Goal: Navigation & Orientation: Find specific page/section

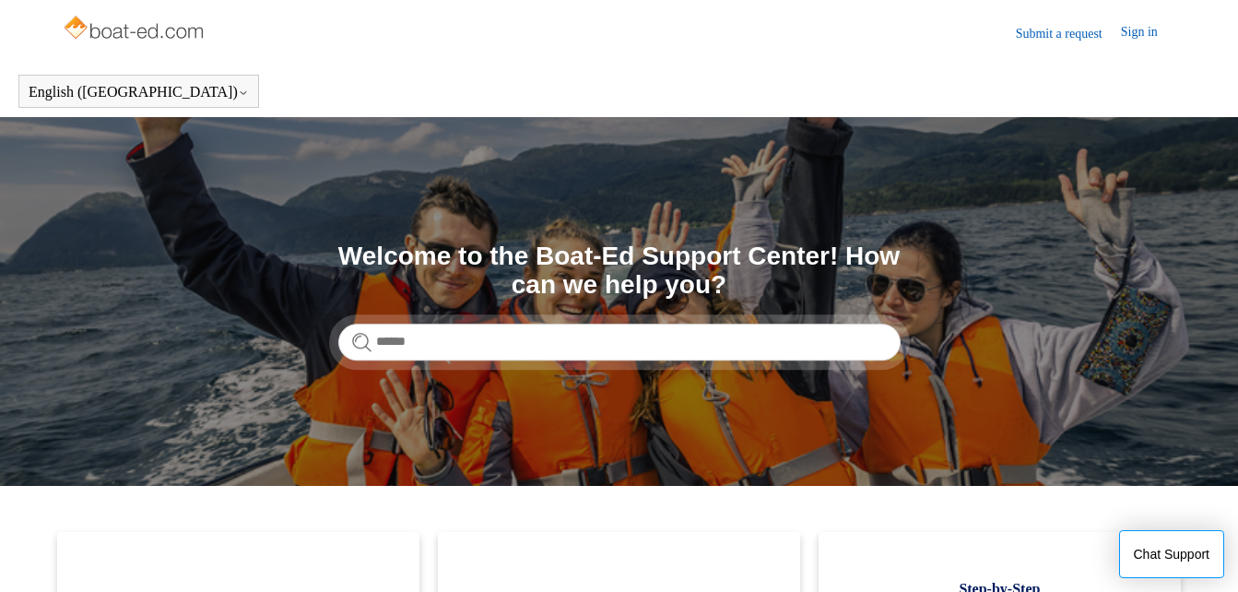
click at [1137, 34] on link "Sign in" at bounding box center [1148, 33] width 55 height 22
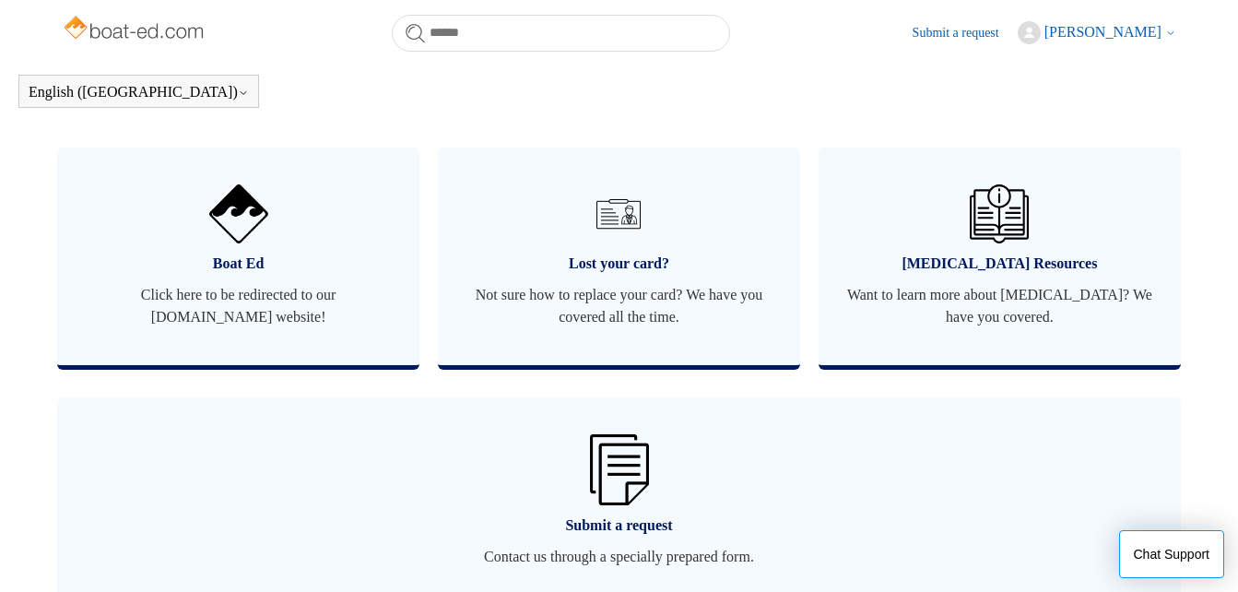
scroll to position [1114, 0]
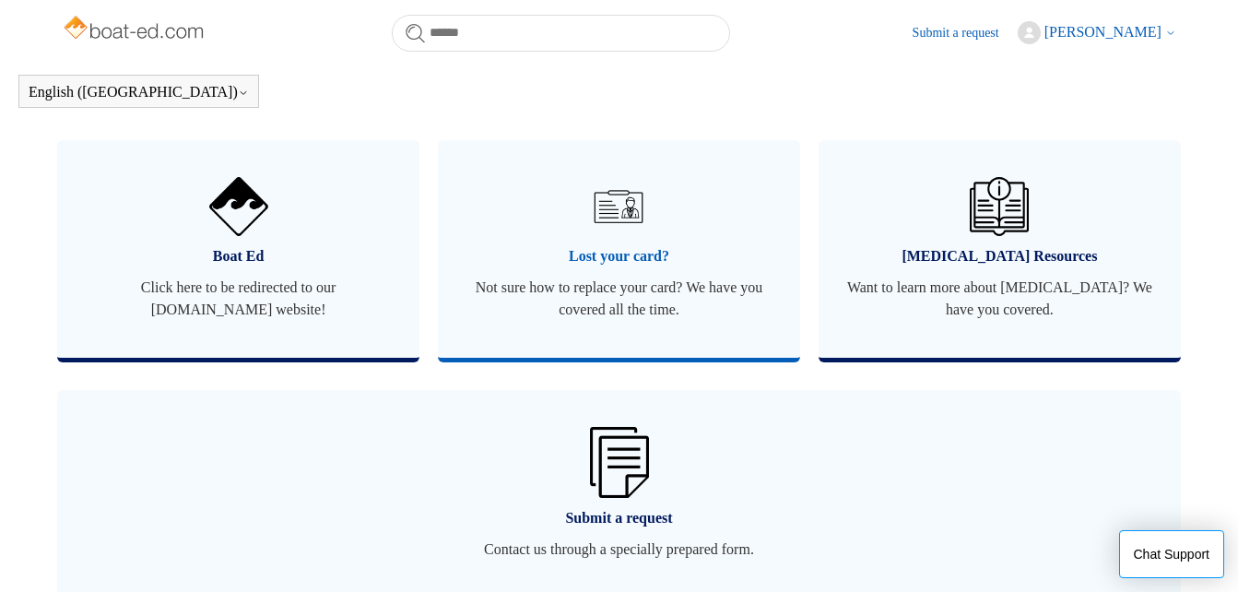
click at [654, 285] on span "Not sure how to replace your card? We have you covered all the time." at bounding box center [619, 299] width 307 height 44
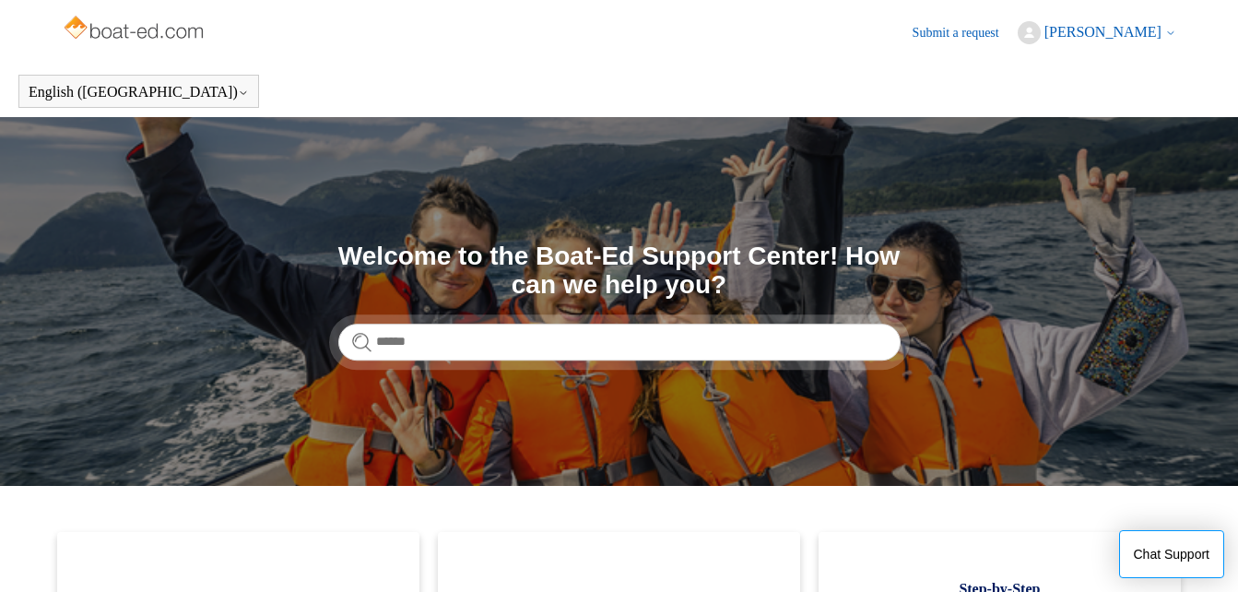
click at [1105, 34] on span "[PERSON_NAME]" at bounding box center [1102, 32] width 117 height 16
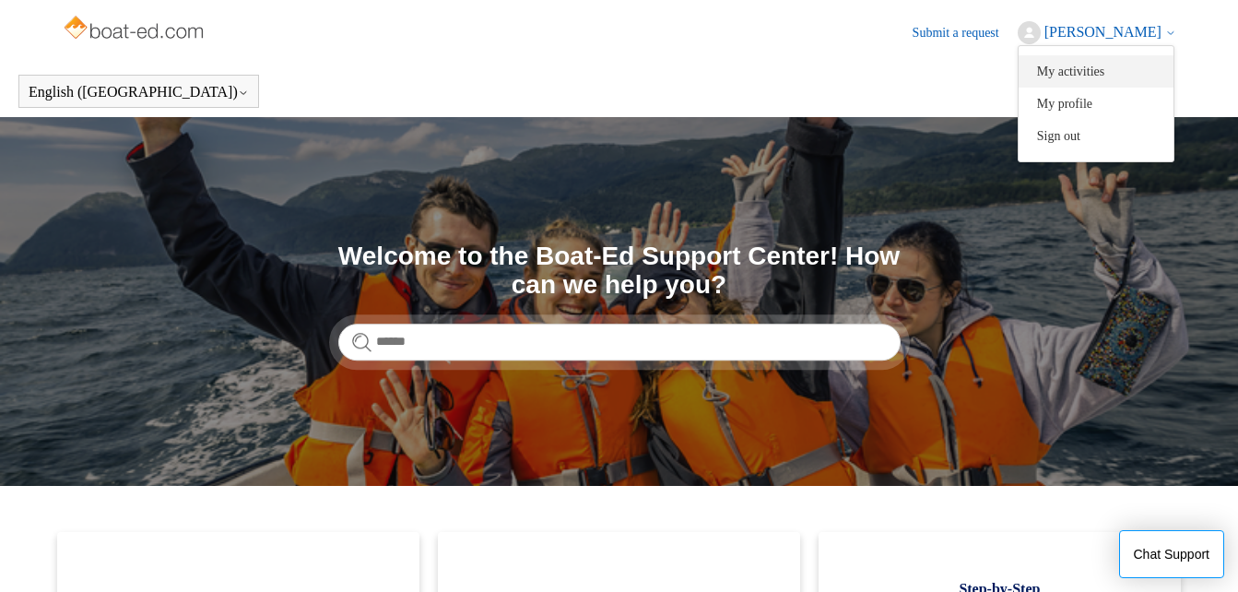
click at [1103, 74] on link "My activities" at bounding box center [1096, 71] width 155 height 32
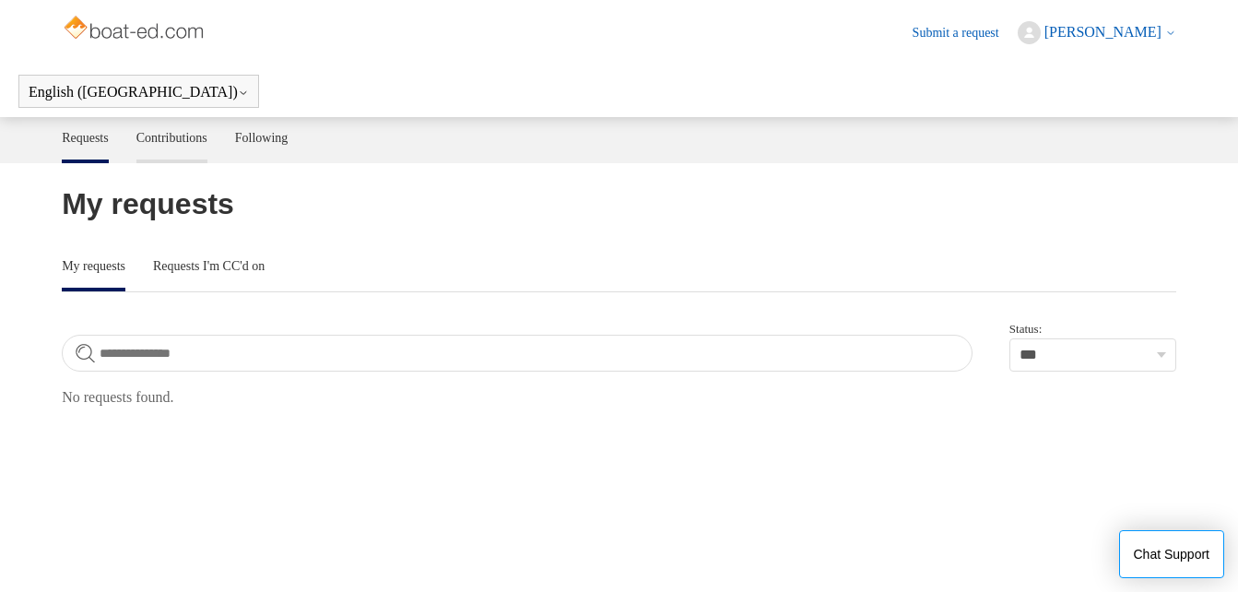
click at [164, 136] on link "Contributions" at bounding box center [171, 136] width 71 height 39
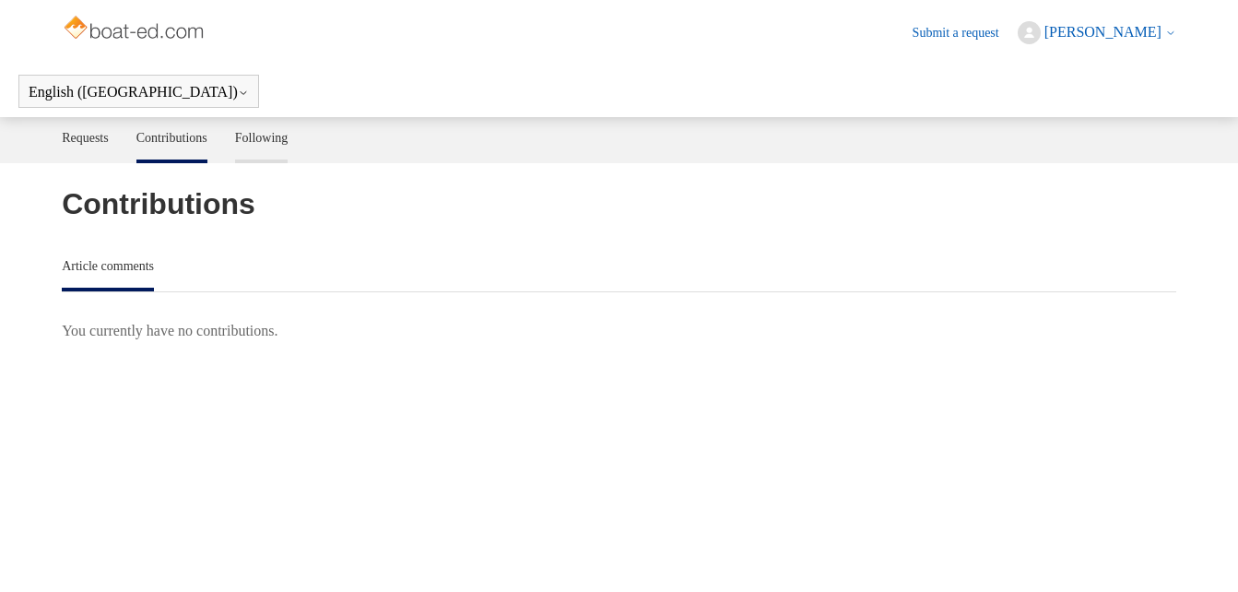
click at [287, 137] on link "Following" at bounding box center [261, 136] width 53 height 39
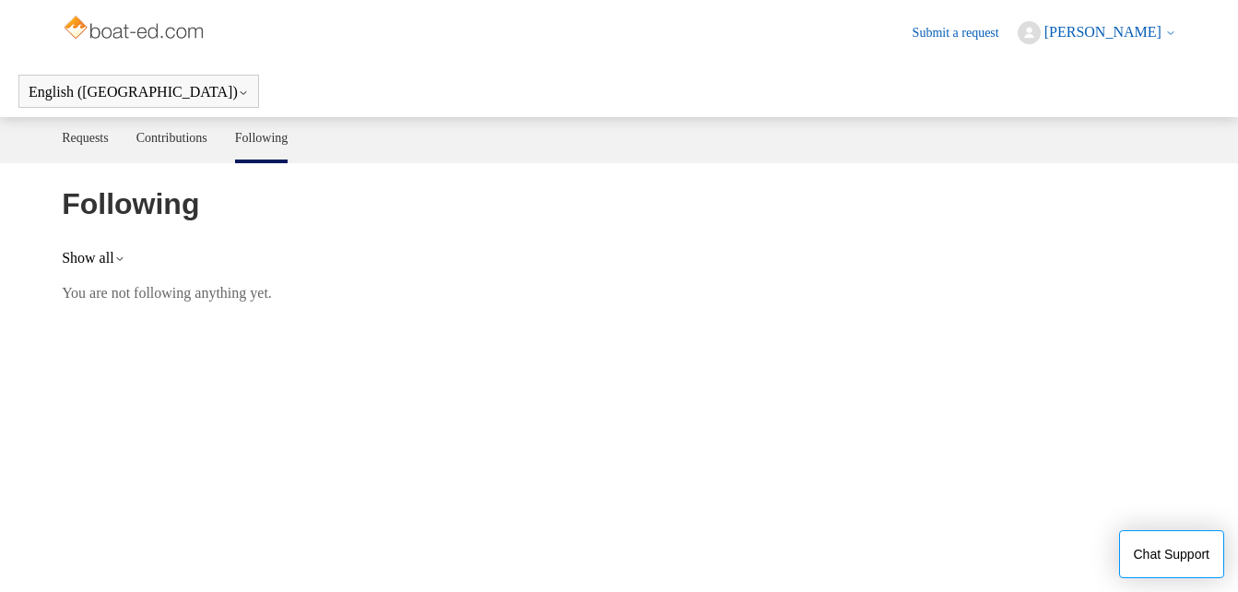
click at [146, 29] on img at bounding box center [135, 29] width 147 height 37
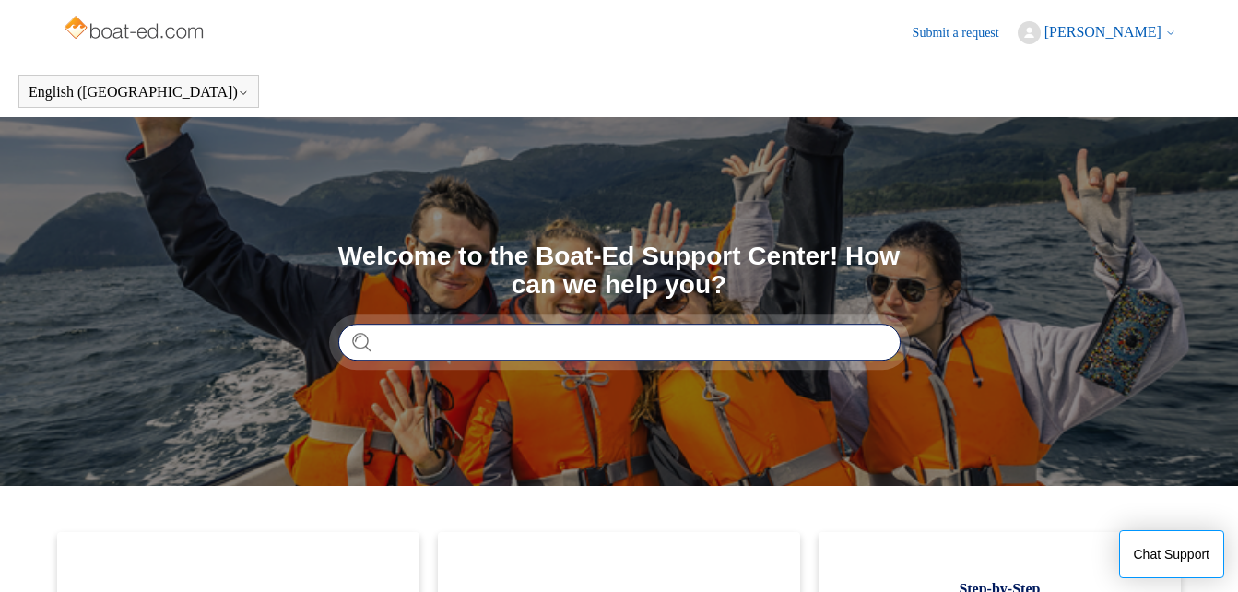
click at [774, 344] on input "Search" at bounding box center [619, 342] width 562 height 37
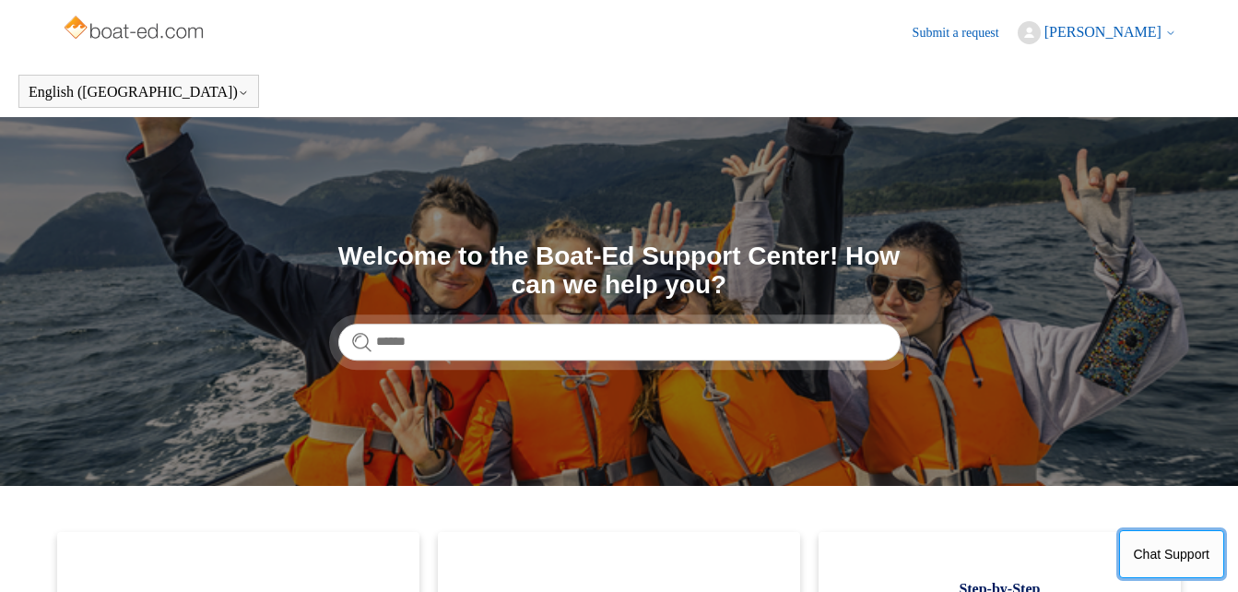
click at [1181, 554] on button "Chat Support" at bounding box center [1172, 554] width 106 height 48
